Goal: Task Accomplishment & Management: Complete application form

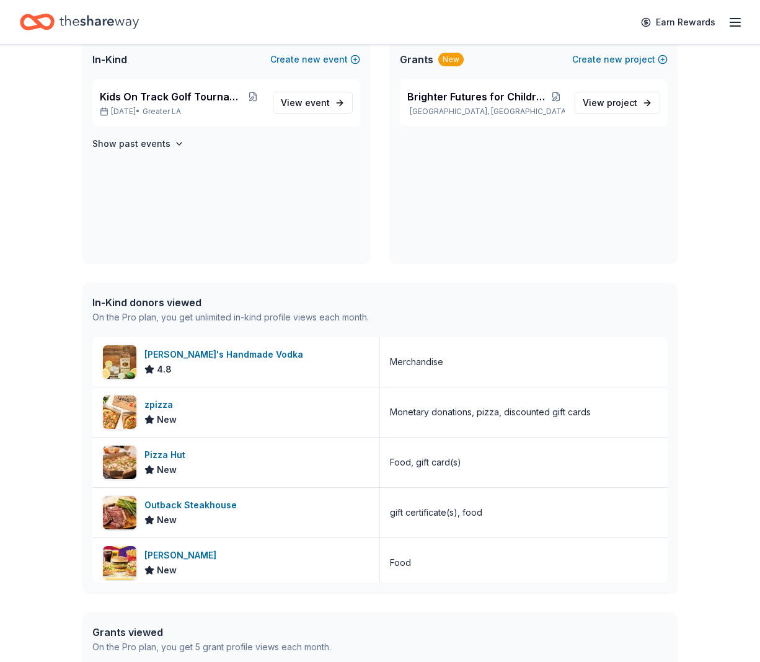
scroll to position [332, 0]
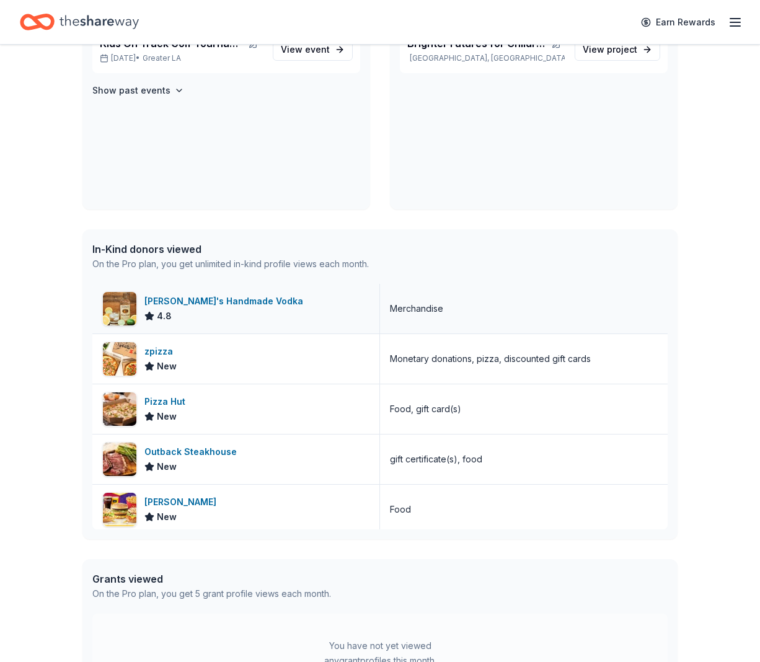
click at [153, 309] on div "4.8" at bounding box center [157, 316] width 27 height 15
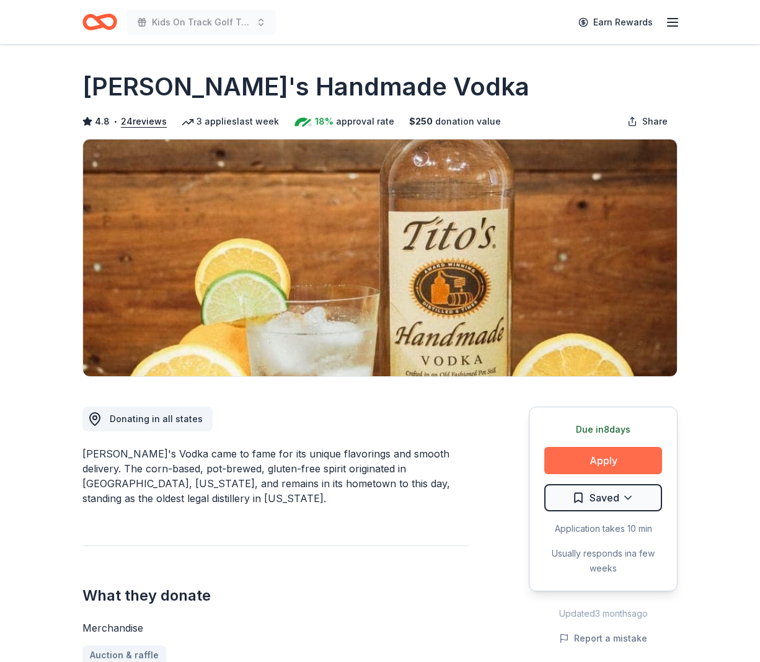
click at [599, 461] on button "Apply" at bounding box center [603, 460] width 118 height 27
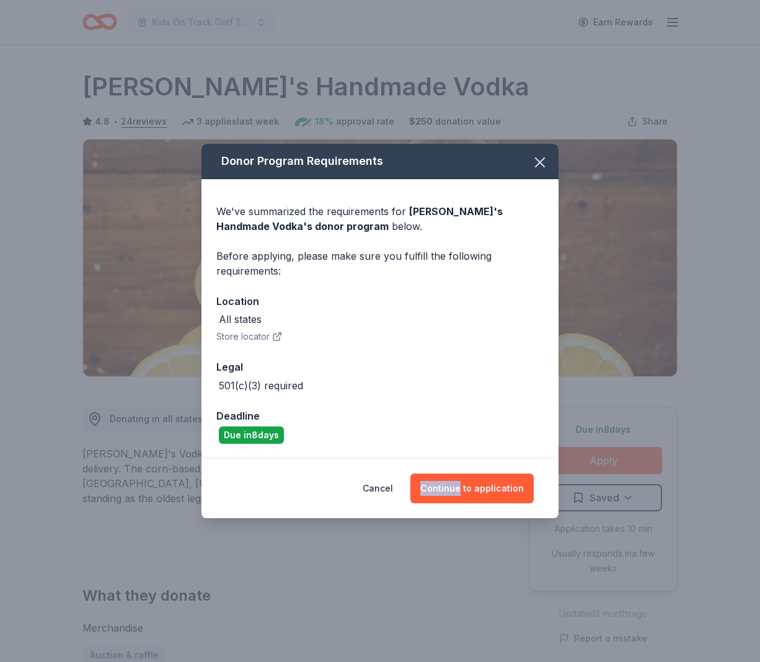
click at [599, 461] on div "Donor Program Requirements We've summarized the requirements for [PERSON_NAME]'…" at bounding box center [380, 331] width 760 height 662
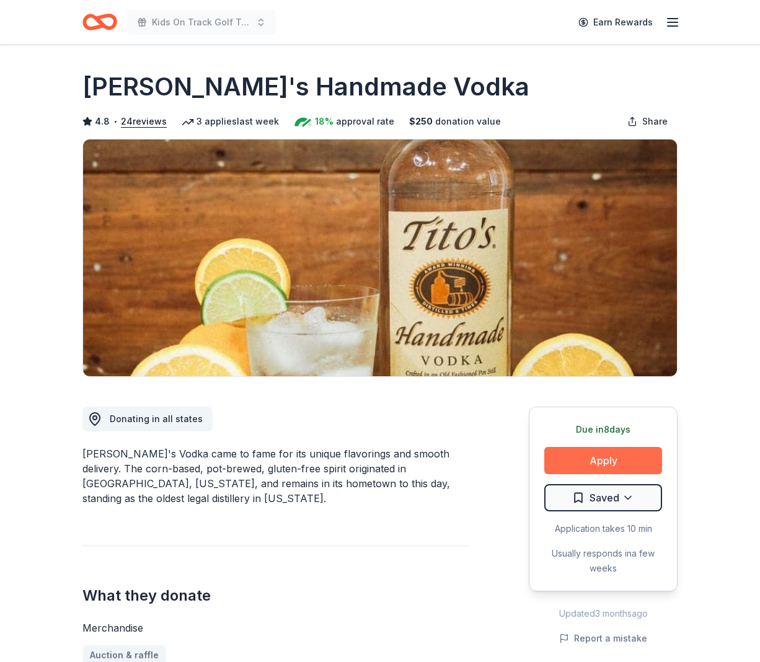
click at [598, 461] on button "Apply" at bounding box center [603, 460] width 118 height 27
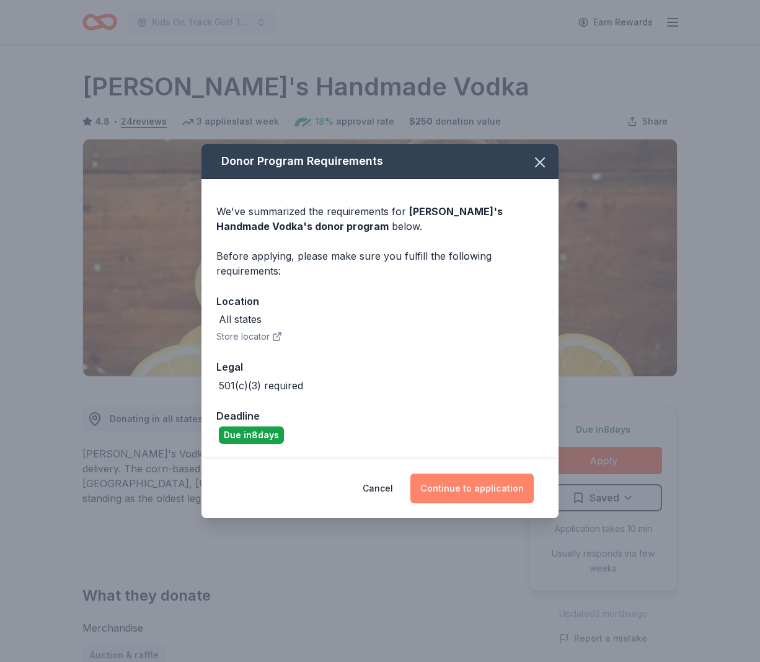
click at [478, 483] on button "Continue to application" at bounding box center [472, 489] width 123 height 30
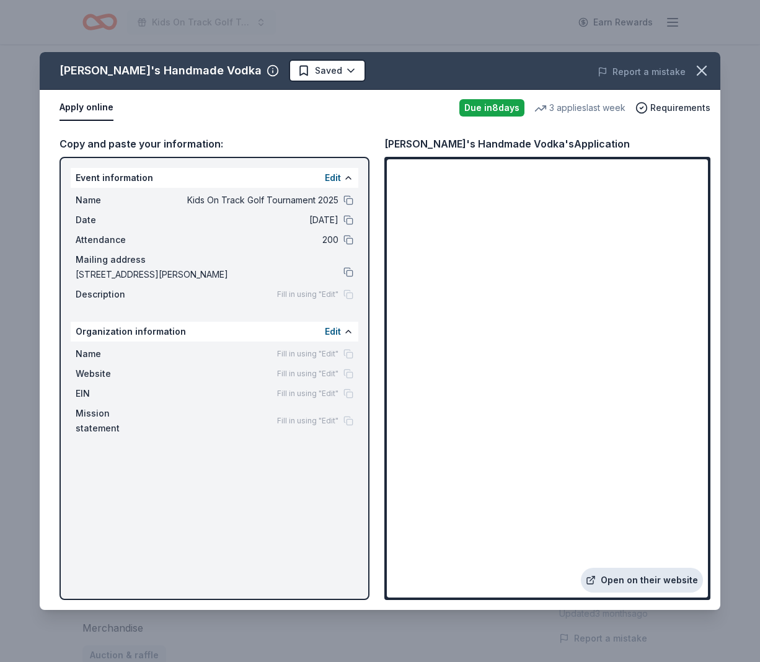
click at [677, 568] on link "Open on their website" at bounding box center [642, 580] width 122 height 25
